Goal: Task Accomplishment & Management: Manage account settings

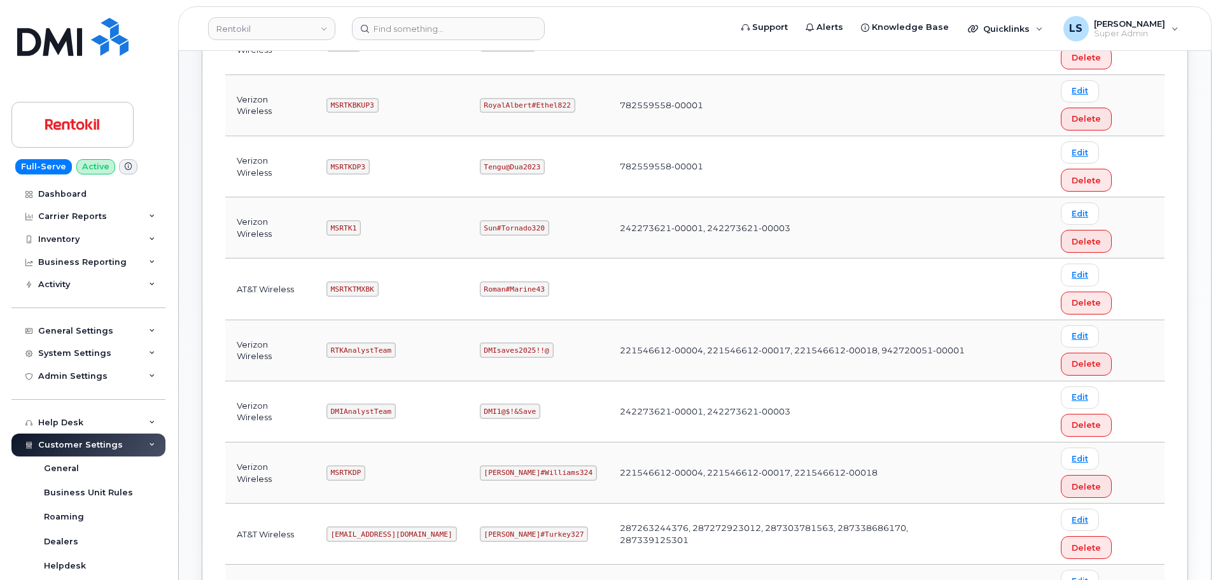
scroll to position [318, 0]
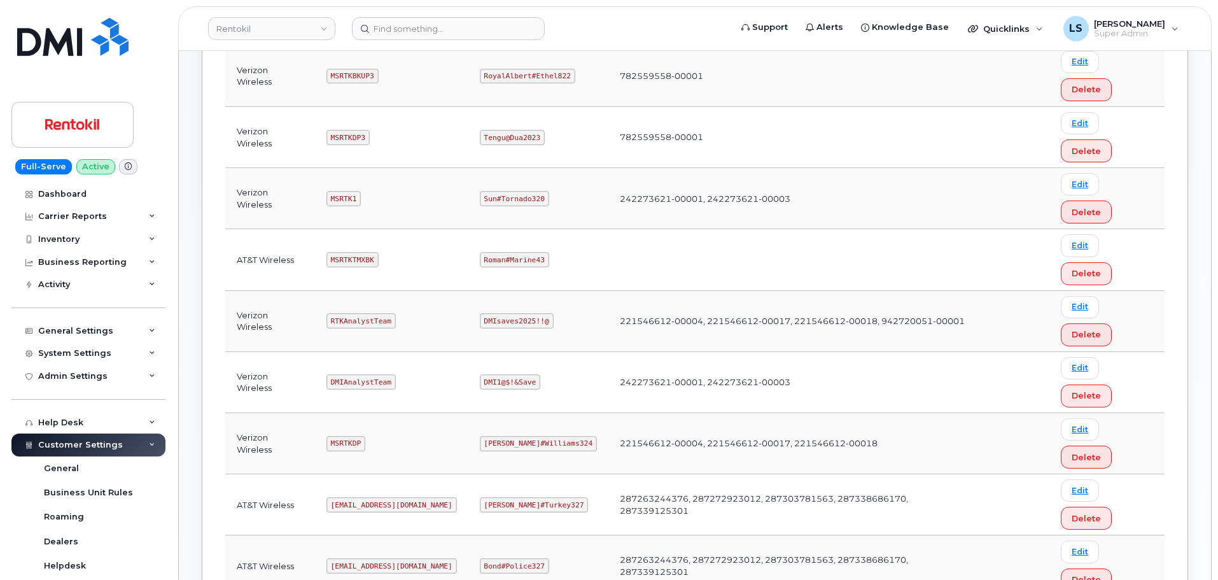
copy code "Pinkmailbox472##"
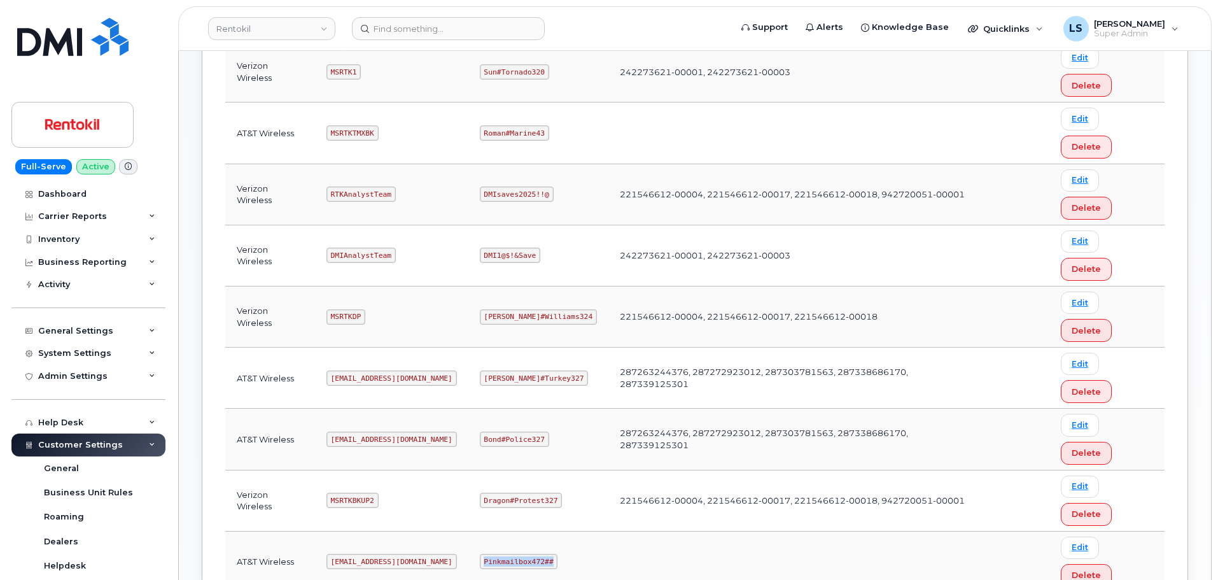
scroll to position [445, 0]
copy code "Butte#Tariffs43"
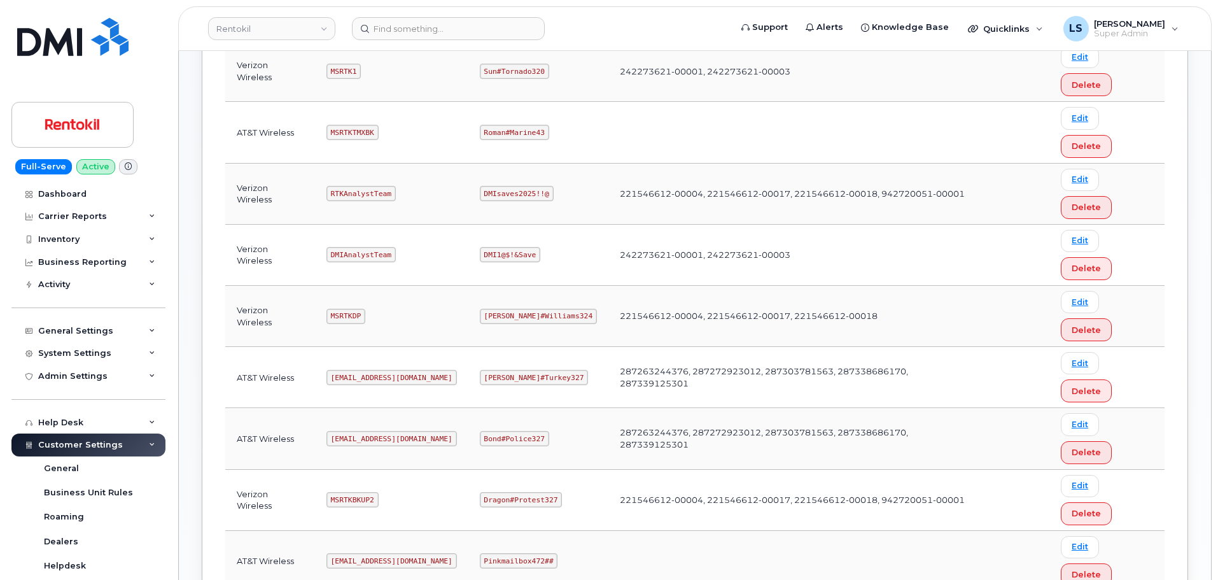
copy code "Maud#Earthquake203"
